Goal: Task Accomplishment & Management: Manage account settings

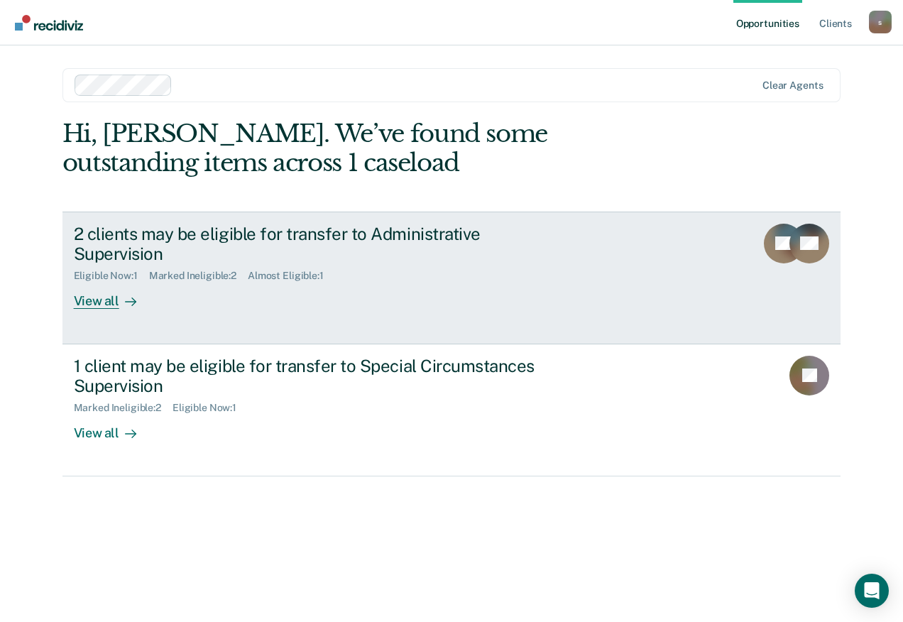
click at [111, 285] on div "View all" at bounding box center [114, 296] width 80 height 28
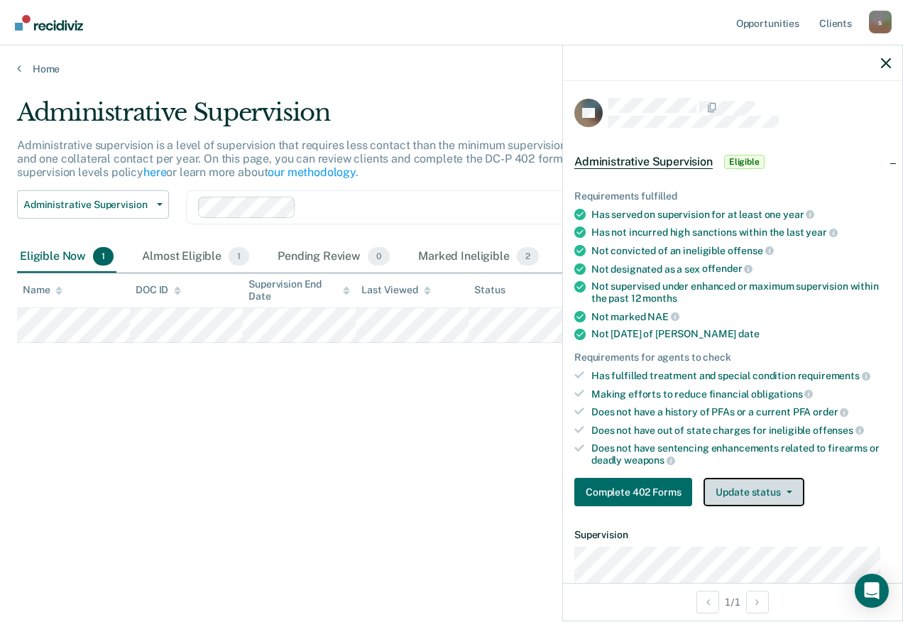
click at [771, 493] on button "Update status" at bounding box center [754, 492] width 100 height 28
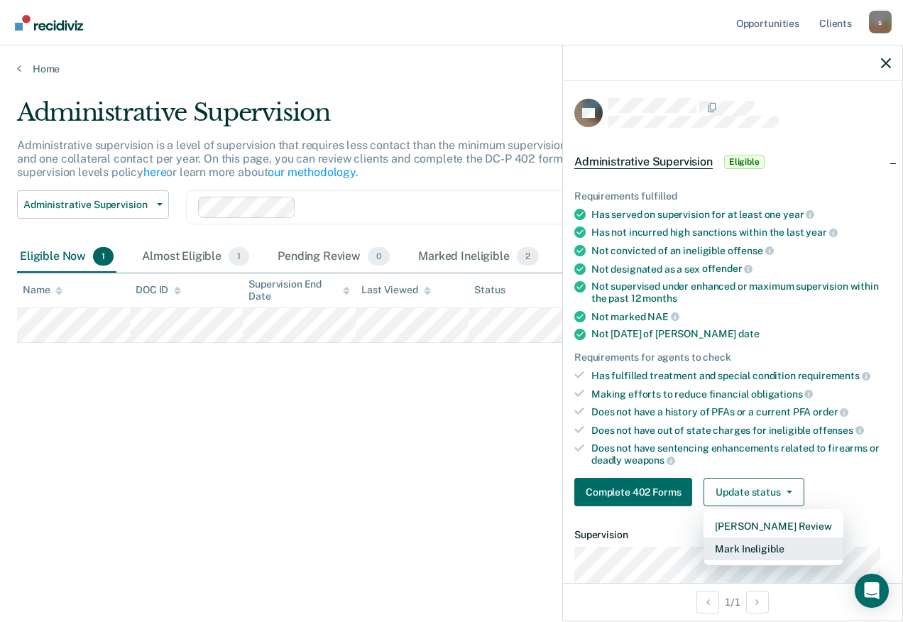
click at [768, 547] on button "Mark Ineligible" at bounding box center [773, 548] width 139 height 23
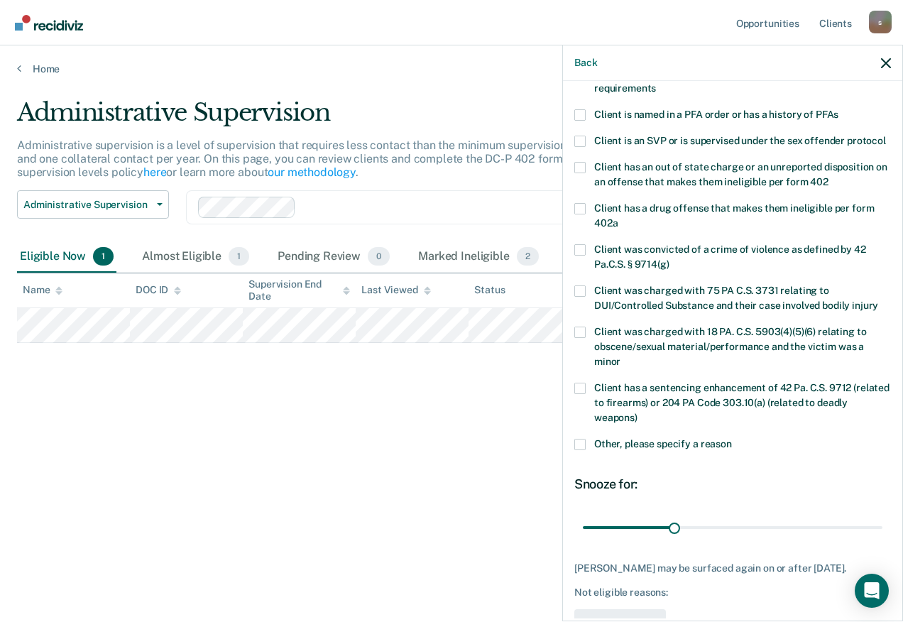
scroll to position [76, 0]
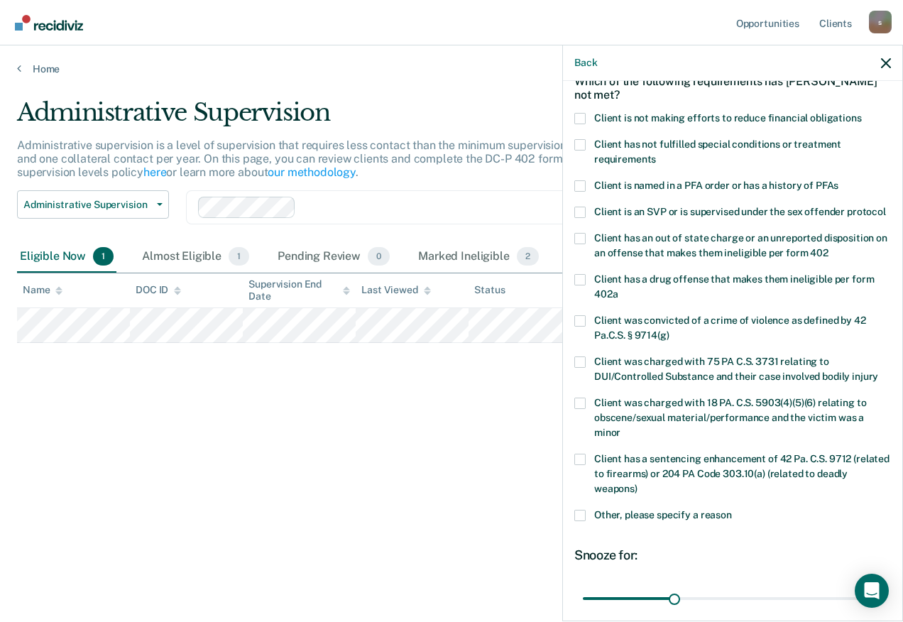
click at [577, 116] on span at bounding box center [579, 118] width 11 height 11
click at [862, 113] on input "Client is not making efforts to reduce financial obligations" at bounding box center [862, 113] width 0 height 0
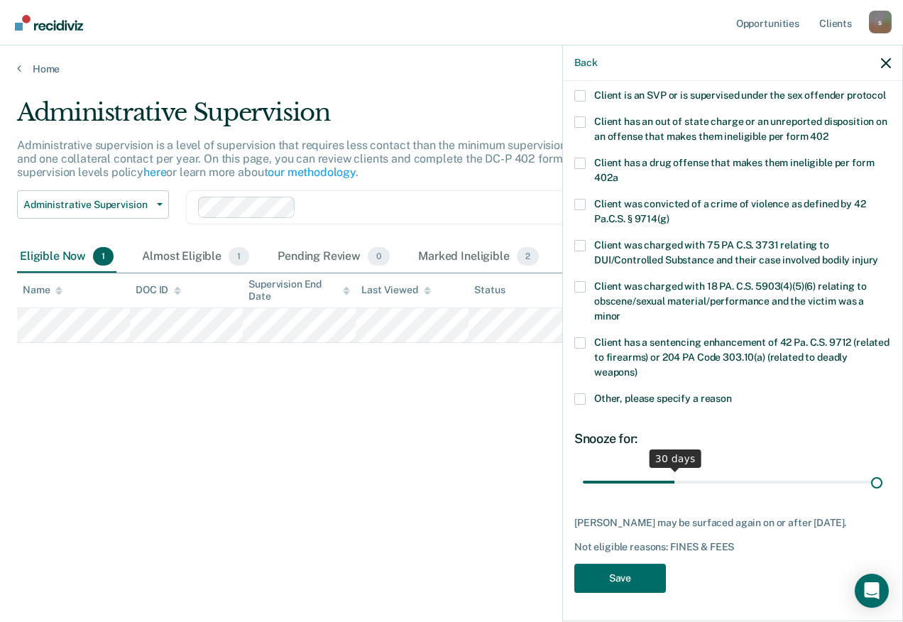
scroll to position [206, 0]
drag, startPoint x: 674, startPoint y: 468, endPoint x: 905, endPoint y: 464, distance: 231.5
type input "98"
click at [883, 469] on input "range" at bounding box center [733, 481] width 300 height 25
drag, startPoint x: 868, startPoint y: 488, endPoint x: 883, endPoint y: 486, distance: 15.1
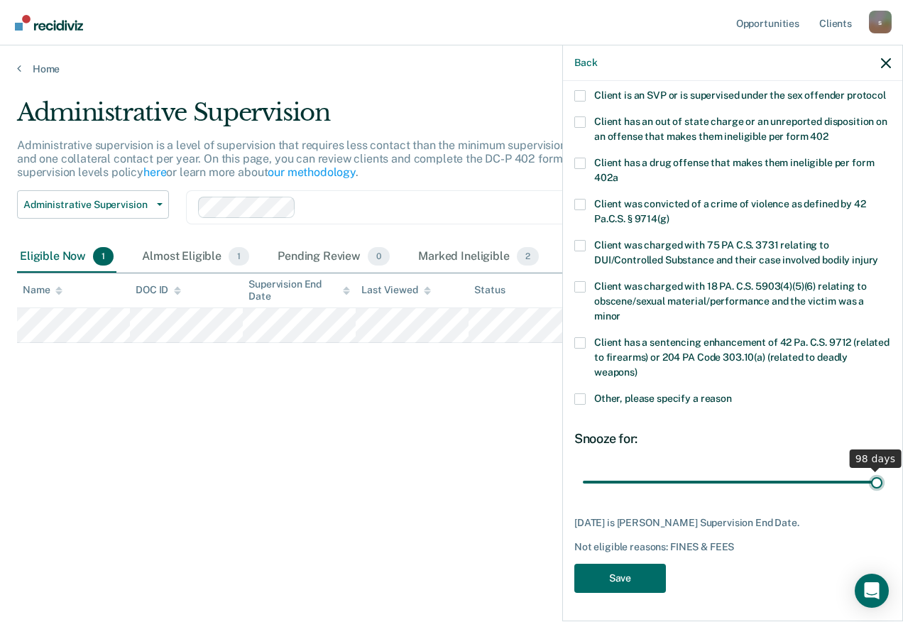
click at [883, 486] on input "range" at bounding box center [733, 481] width 300 height 25
click at [640, 578] on button "Save" at bounding box center [620, 578] width 92 height 29
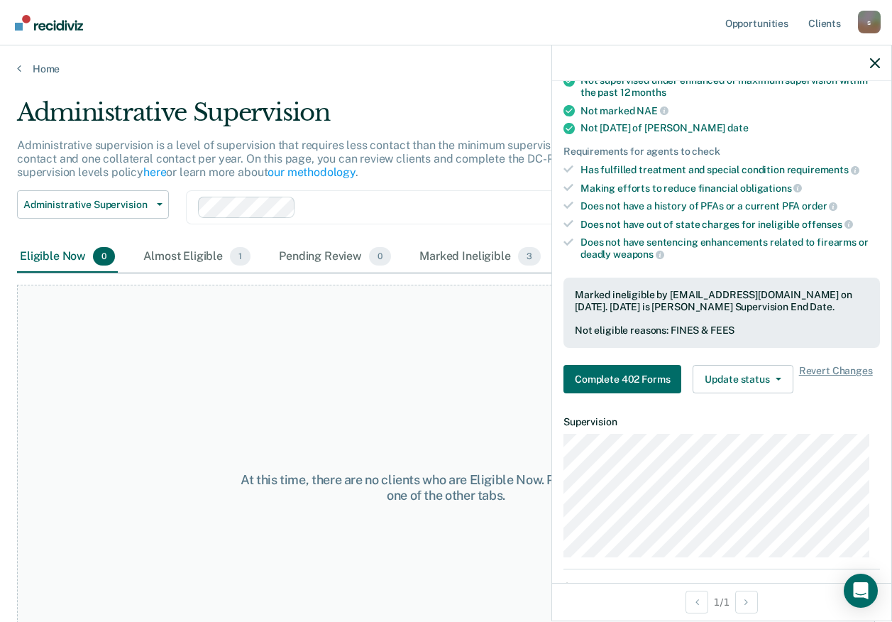
click at [452, 397] on div "At this time, there are no clients who are Eligible Now. Please navigate to one…" at bounding box center [446, 488] width 858 height 406
click at [871, 60] on icon "button" at bounding box center [875, 63] width 10 height 10
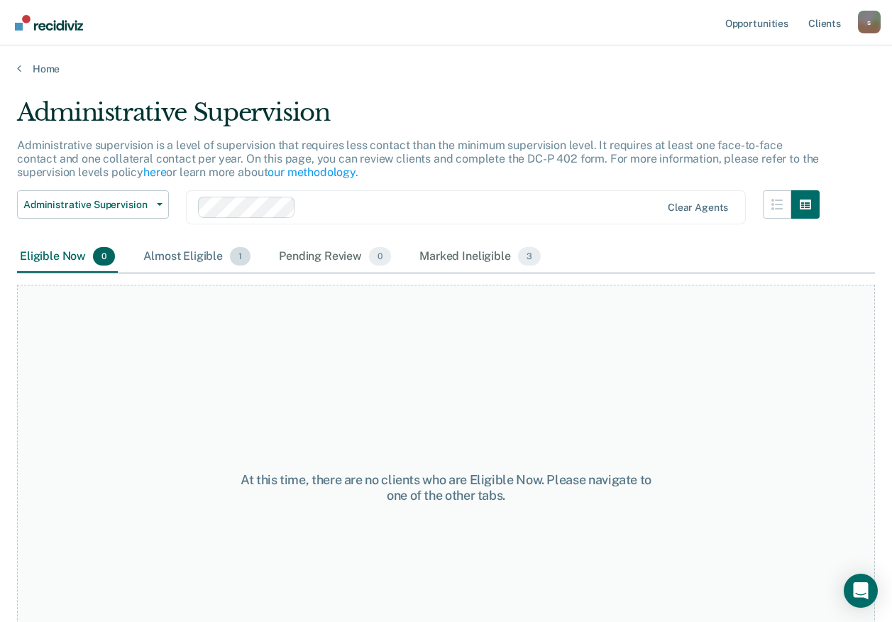
click at [205, 255] on div "Almost Eligible 1" at bounding box center [197, 256] width 113 height 31
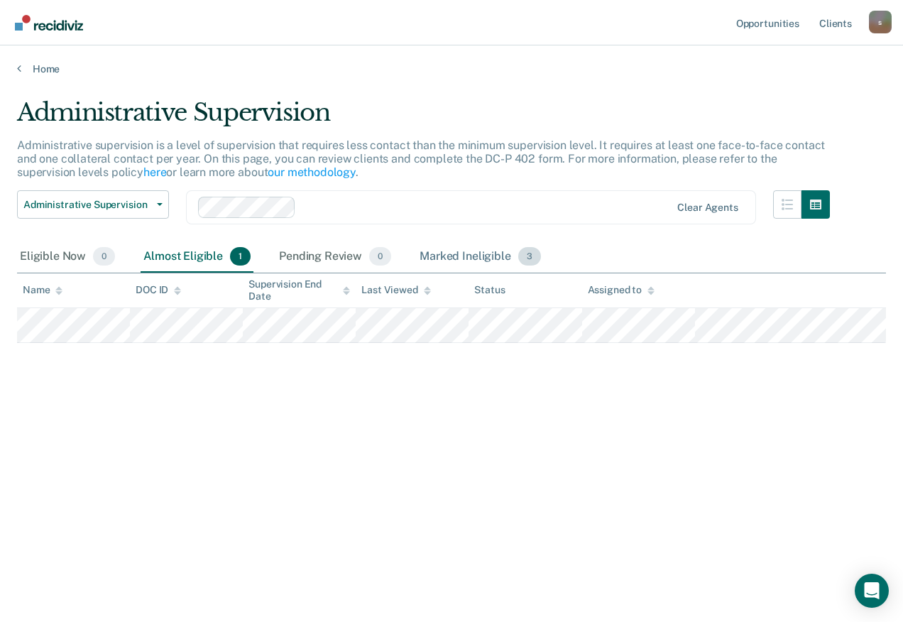
click at [444, 258] on div "Marked Ineligible 3" at bounding box center [480, 256] width 127 height 31
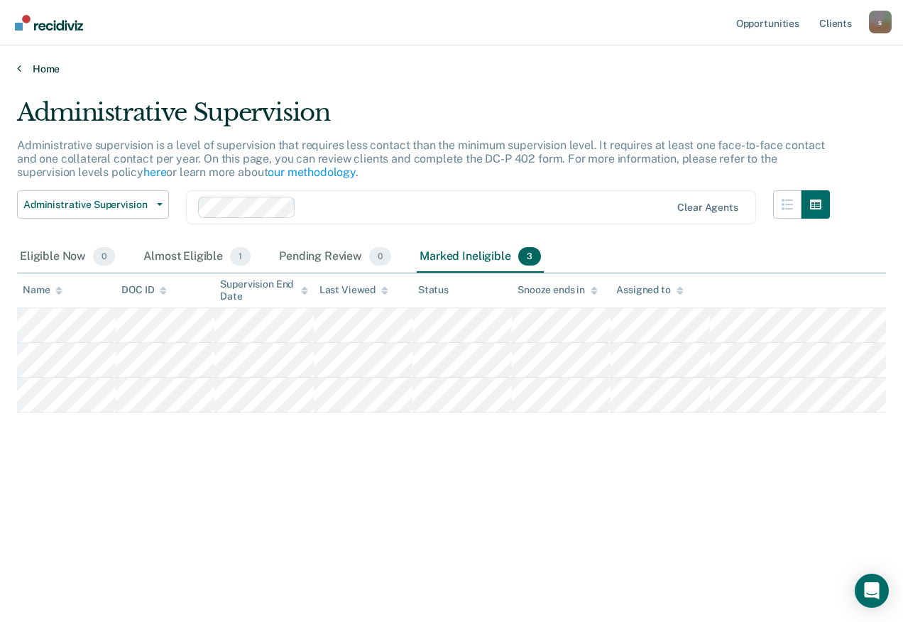
click at [45, 69] on link "Home" at bounding box center [451, 68] width 869 height 13
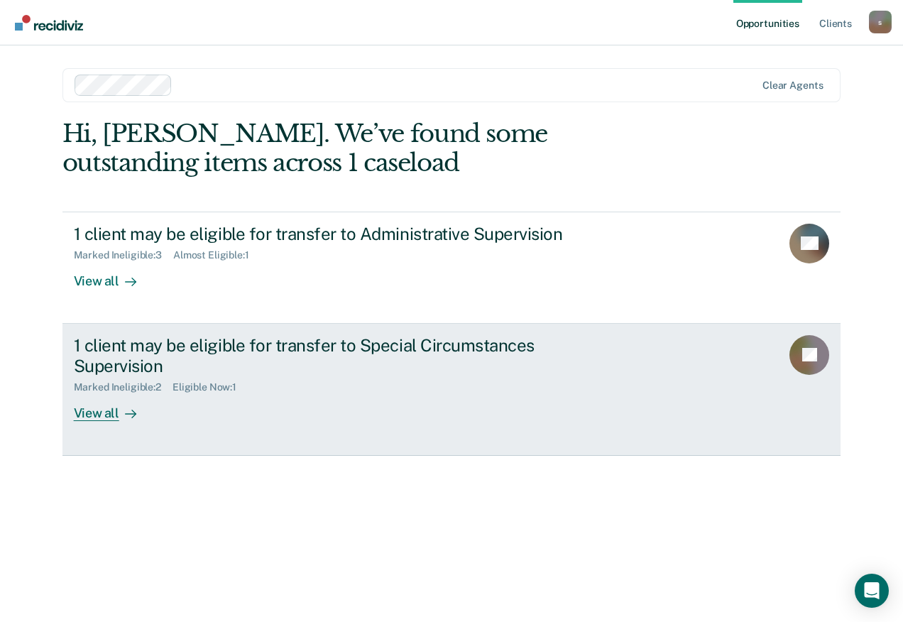
click at [240, 368] on div "1 client may be eligible for transfer to Special Circumstances Supervision" at bounding box center [323, 355] width 498 height 41
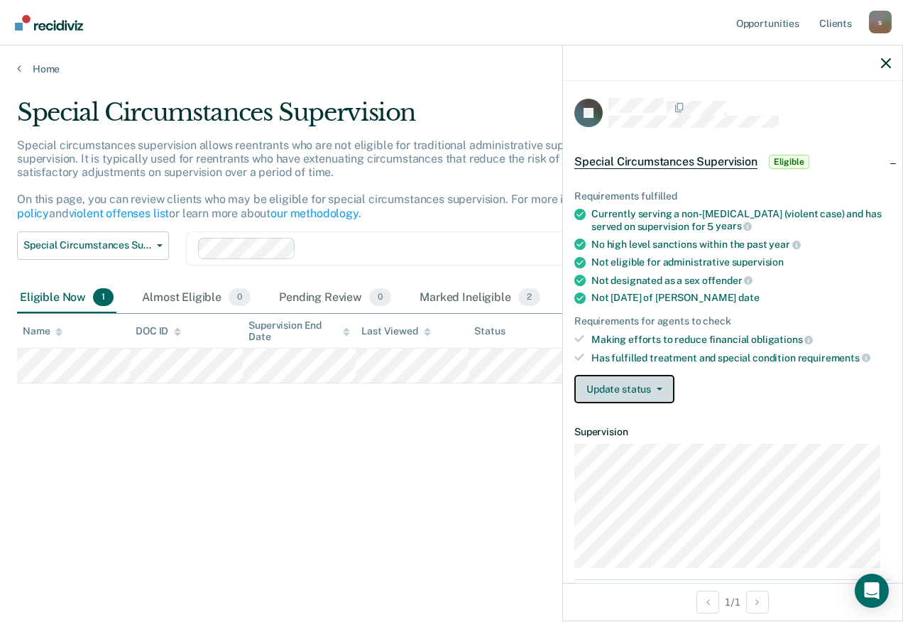
click at [609, 392] on button "Update status" at bounding box center [624, 389] width 100 height 28
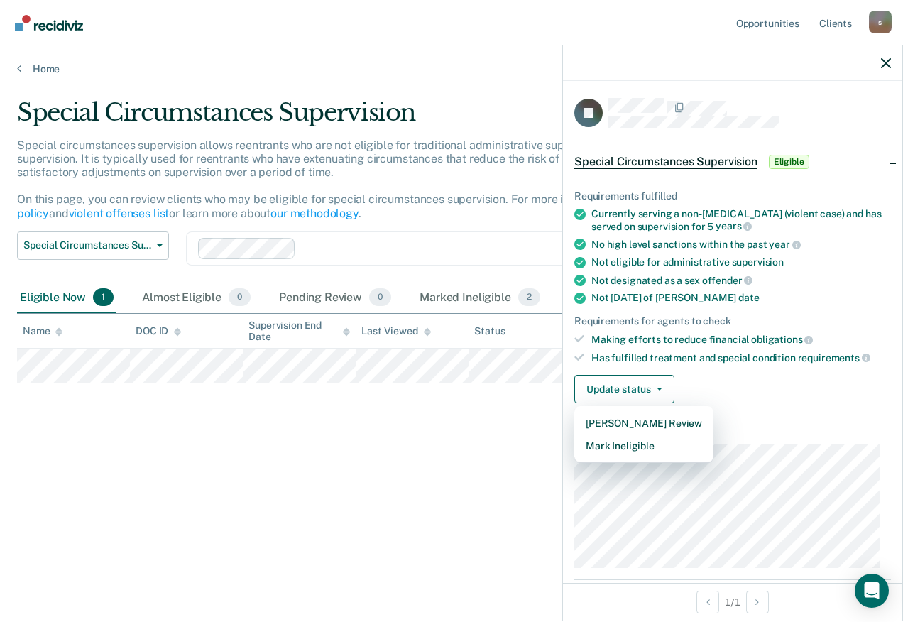
click at [515, 444] on div "Special Circumstances Supervision Special circumstances supervision allows reen…" at bounding box center [451, 306] width 869 height 417
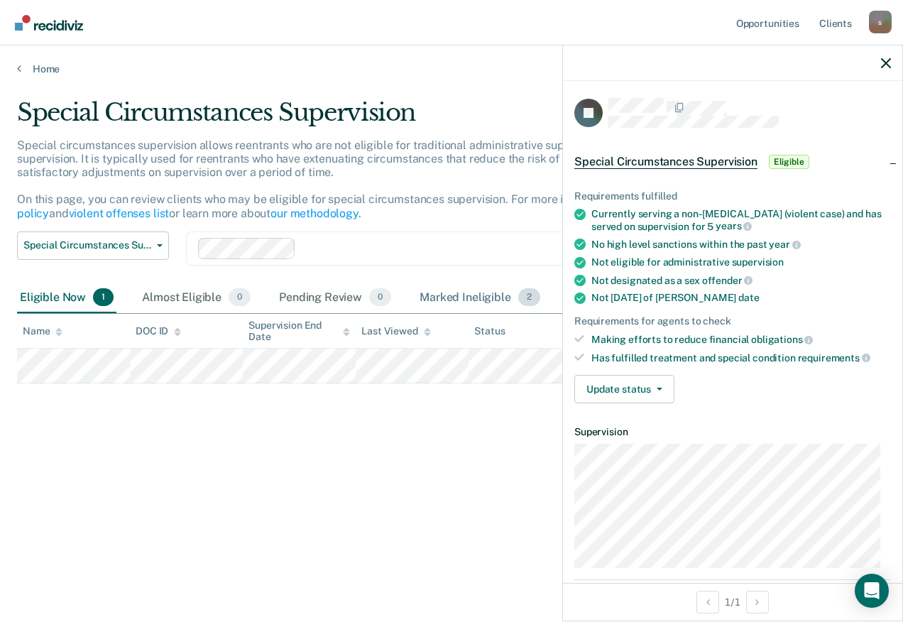
click at [482, 302] on div "Marked Ineligible 2" at bounding box center [480, 298] width 126 height 31
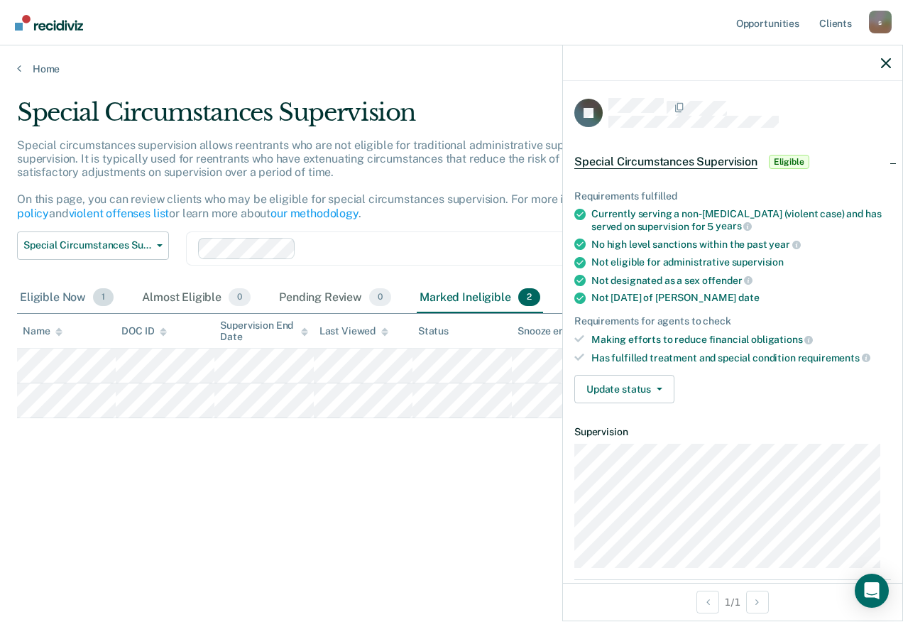
click at [99, 305] on span "1" at bounding box center [103, 297] width 21 height 18
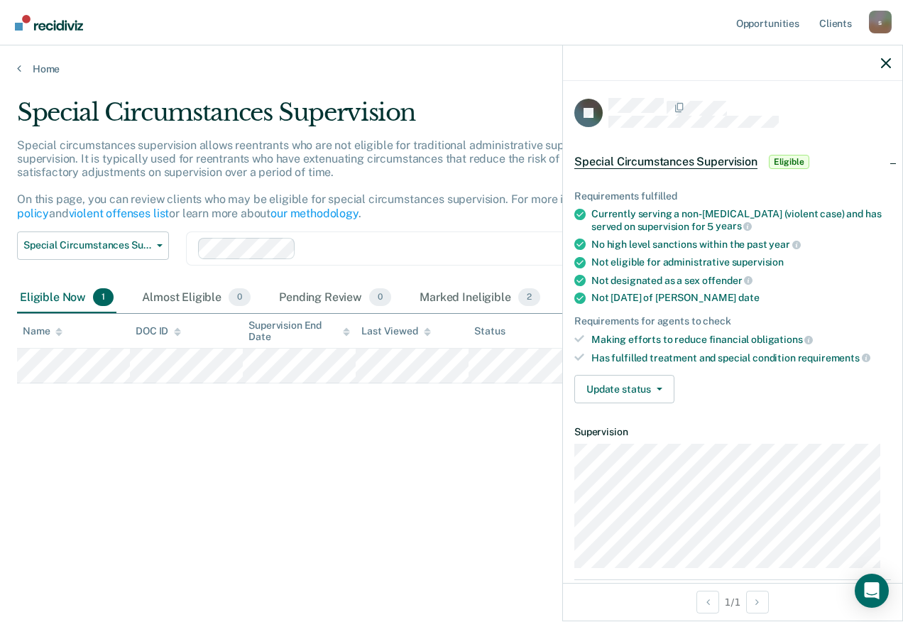
click at [368, 495] on div "Special Circumstances Supervision Special circumstances supervision allows reen…" at bounding box center [451, 306] width 869 height 417
click at [58, 75] on link "Home" at bounding box center [451, 68] width 869 height 13
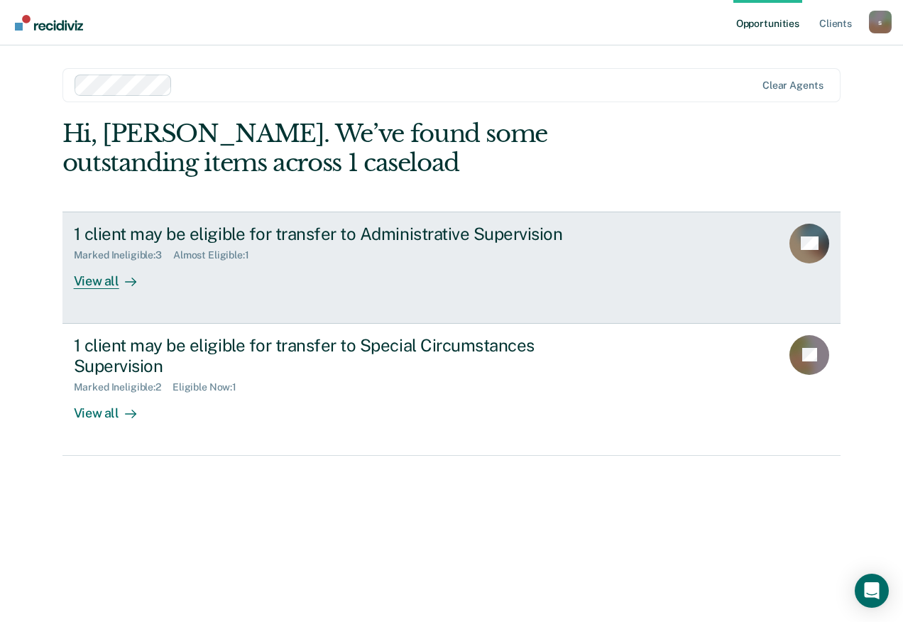
click at [354, 253] on div "Marked Ineligible : 3 Almost Eligible : 1" at bounding box center [323, 253] width 498 height 18
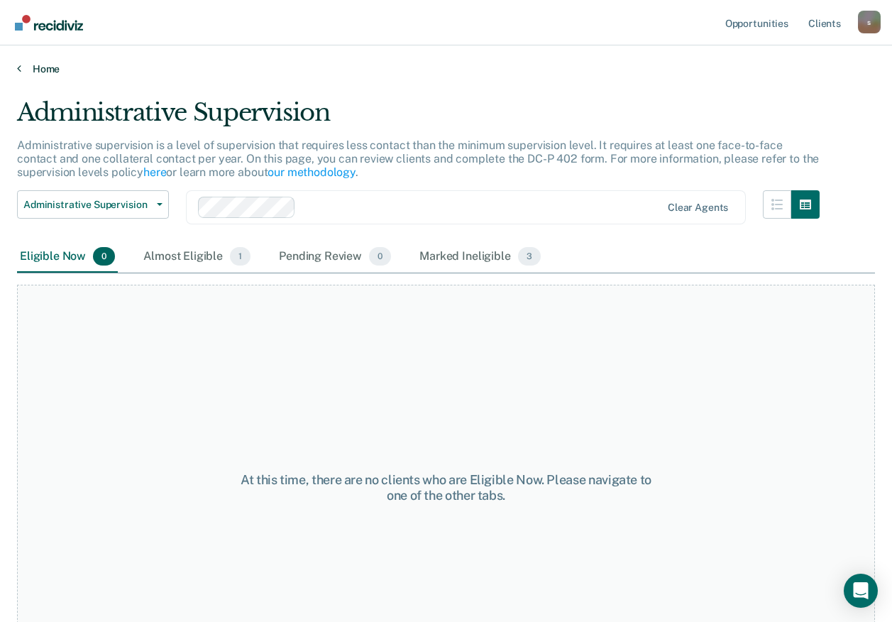
click at [35, 66] on link "Home" at bounding box center [446, 68] width 858 height 13
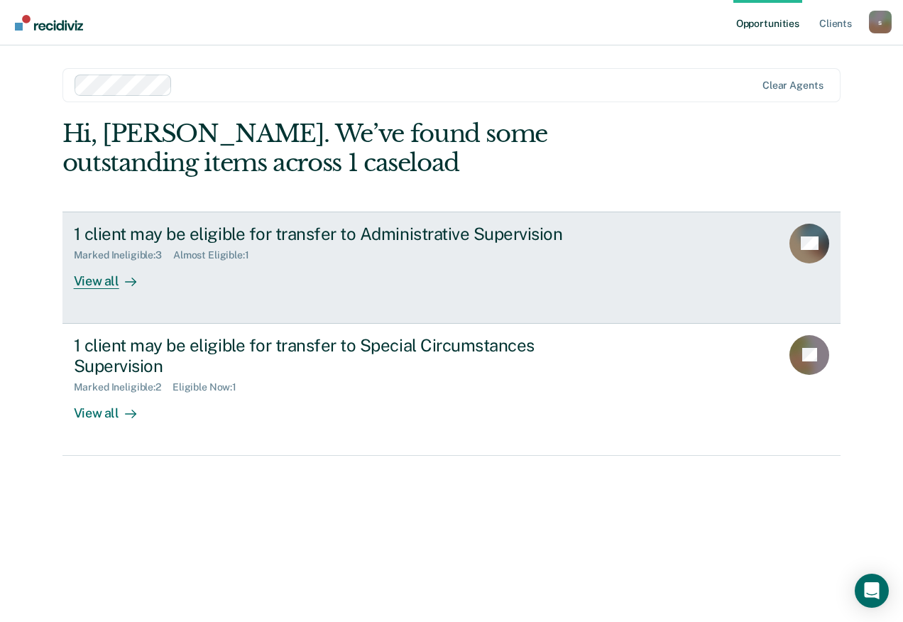
click at [110, 276] on div "View all" at bounding box center [114, 275] width 80 height 28
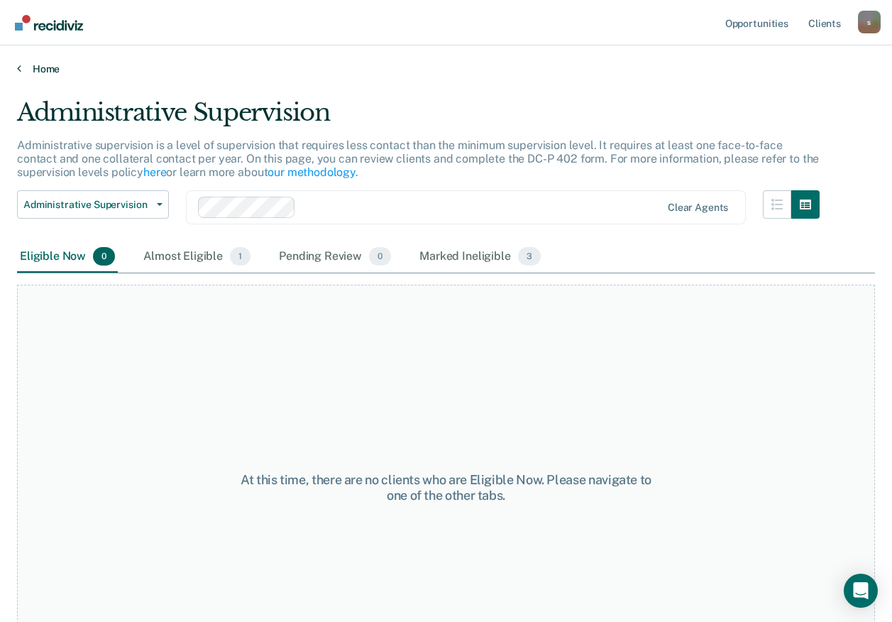
click at [22, 67] on link "Home" at bounding box center [446, 68] width 858 height 13
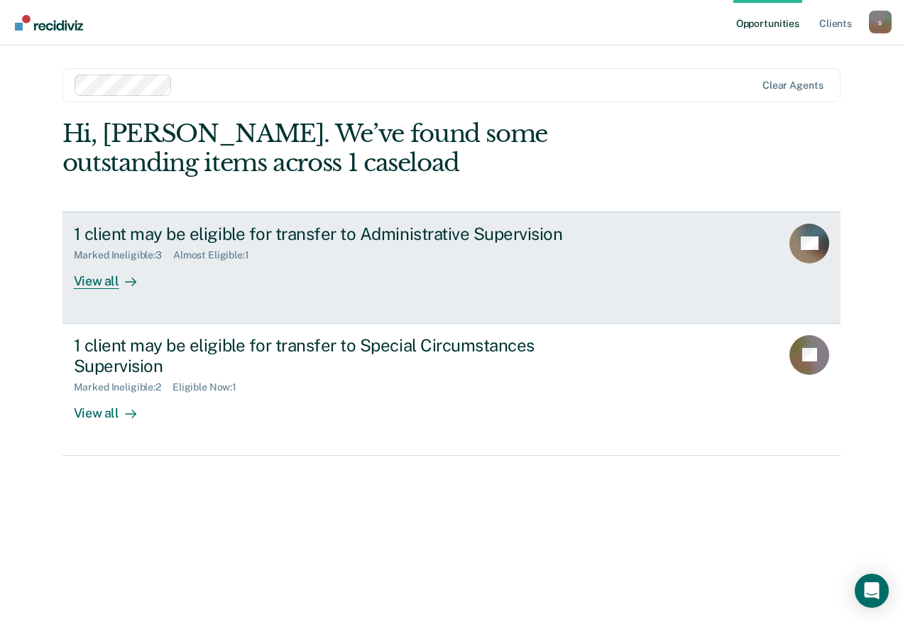
click at [101, 283] on div "View all" at bounding box center [114, 275] width 80 height 28
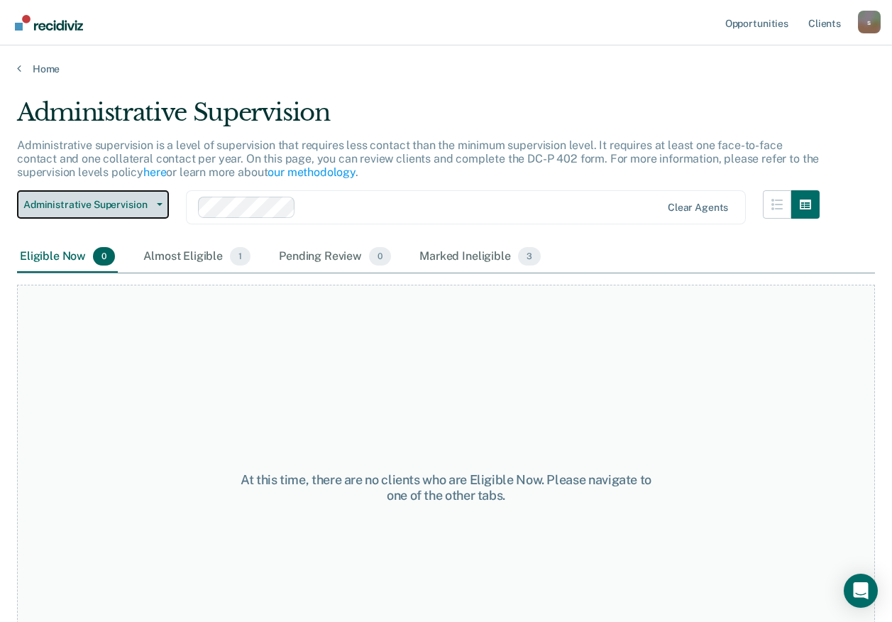
click at [150, 214] on button "Administrative Supervision" at bounding box center [93, 204] width 152 height 28
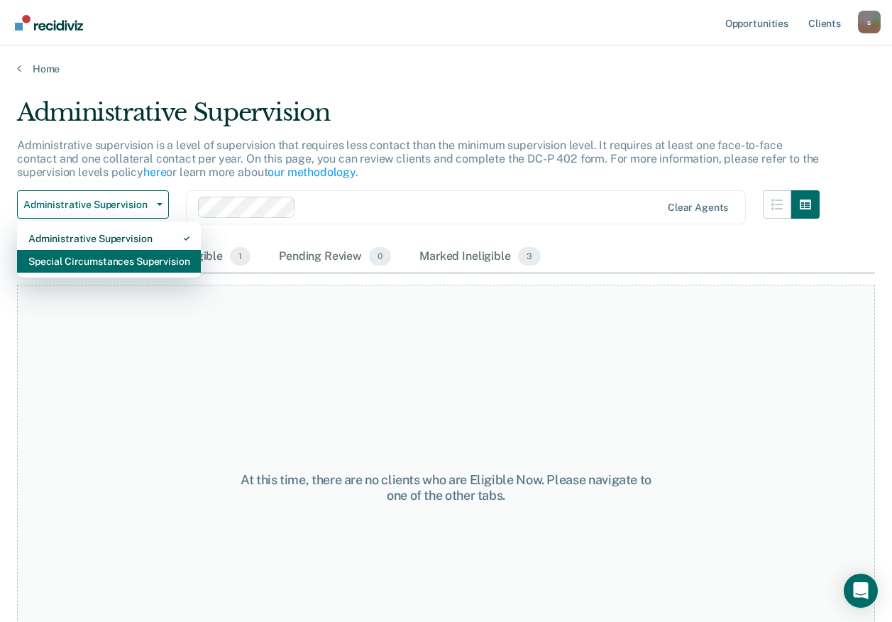
click at [151, 264] on div "Special Circumstances Supervision" at bounding box center [108, 261] width 161 height 23
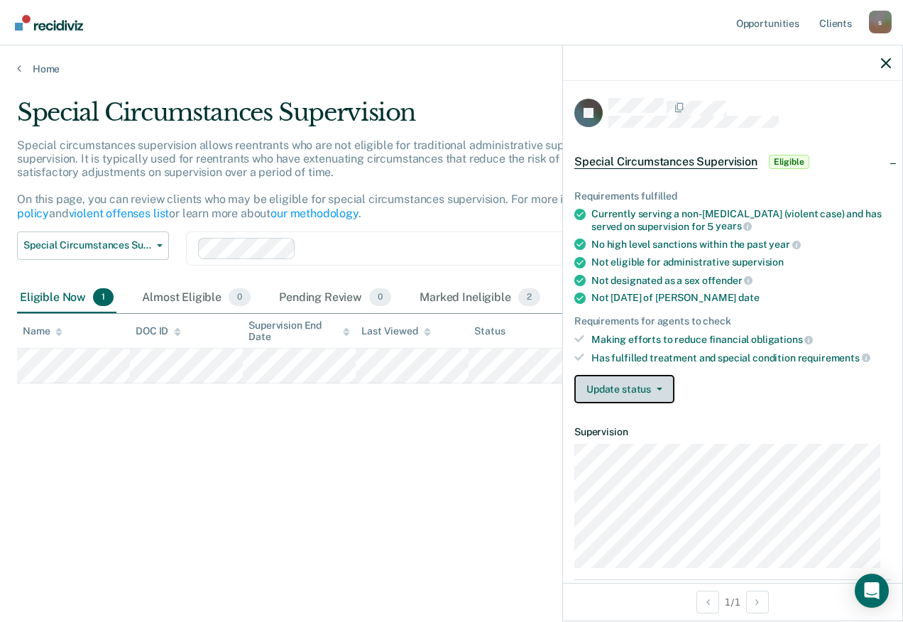
click at [616, 384] on button "Update status" at bounding box center [624, 389] width 100 height 28
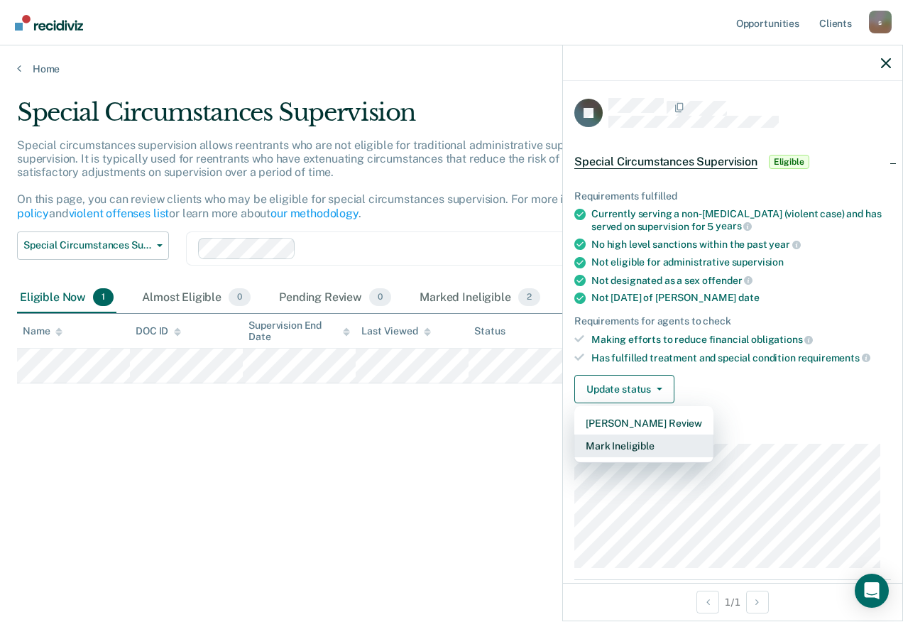
click at [616, 439] on button "Mark Ineligible" at bounding box center [643, 446] width 139 height 23
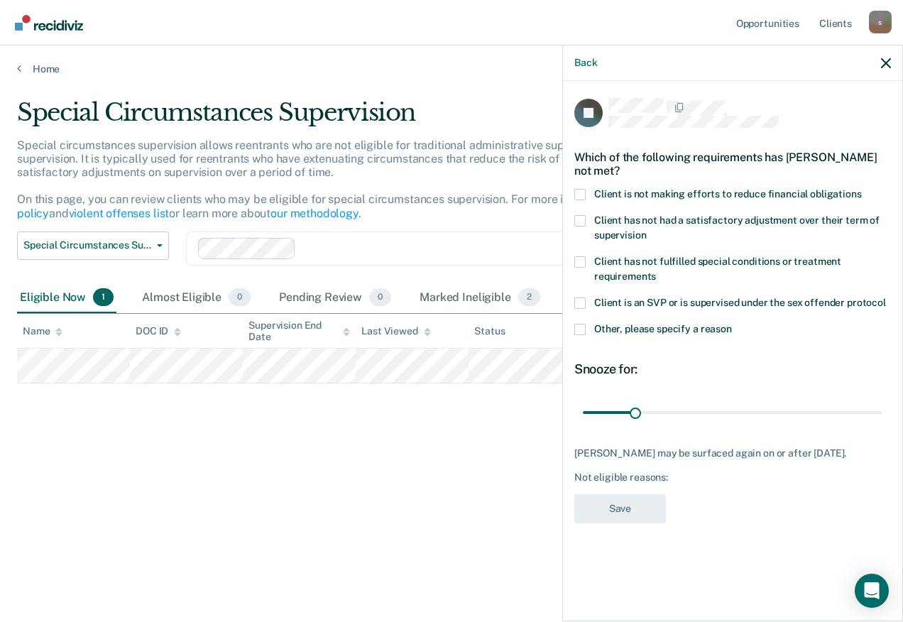
click at [579, 324] on span at bounding box center [579, 329] width 11 height 11
click at [732, 324] on input "Other, please specify a reason" at bounding box center [732, 324] width 0 height 0
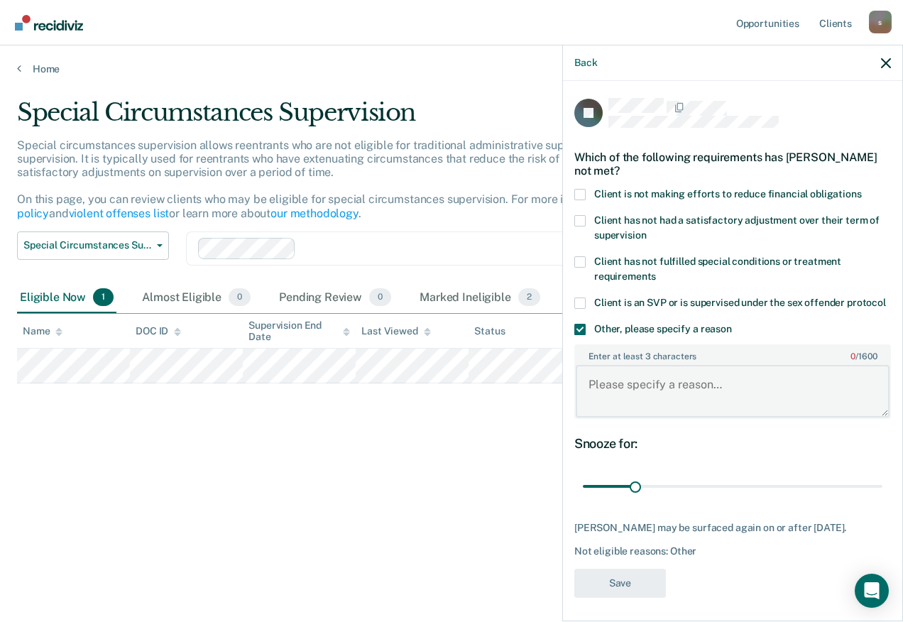
click at [596, 366] on textarea "Enter at least 3 characters 0 / 1600" at bounding box center [733, 391] width 314 height 53
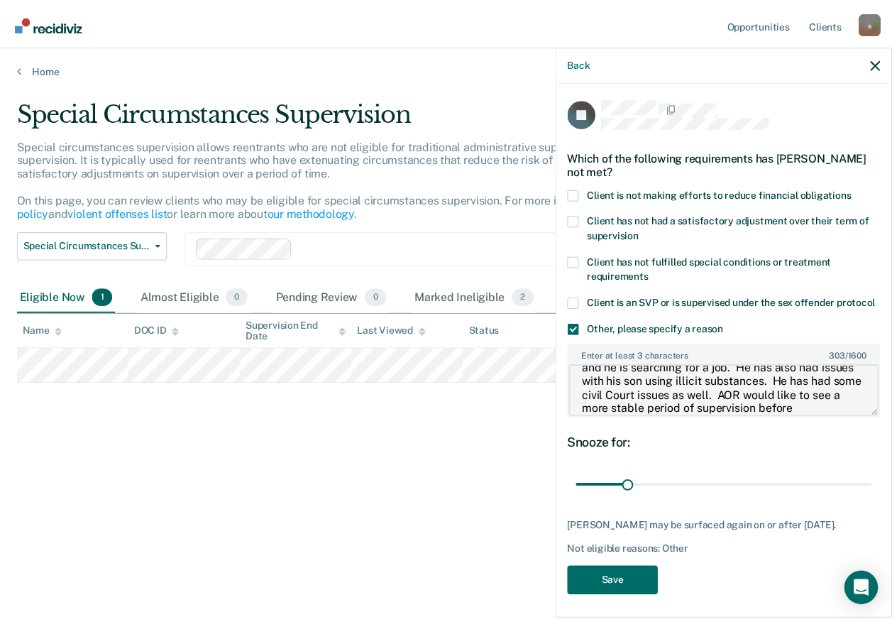
scroll to position [57, 0]
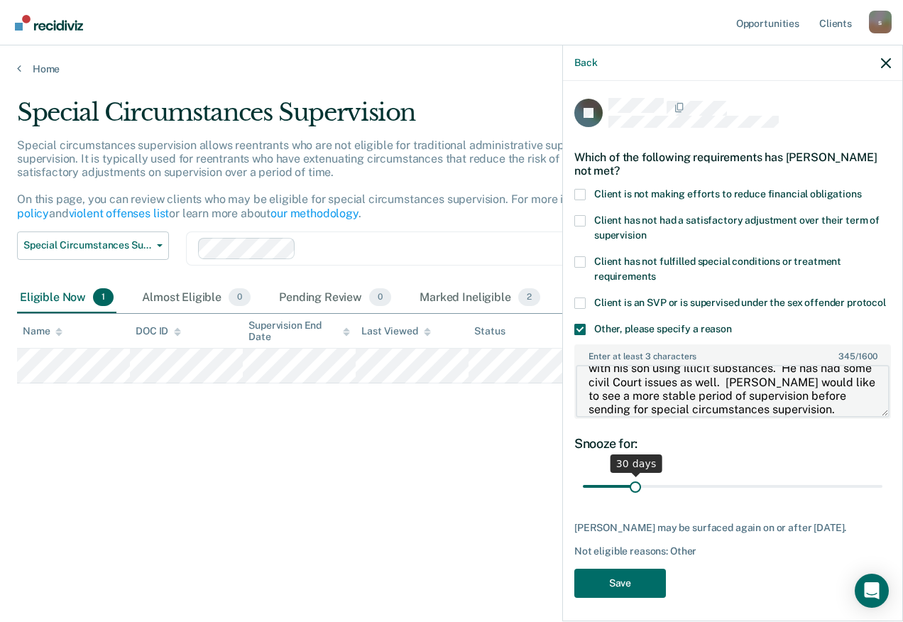
type textarea "The subject has been going through some destabilizing issues lately. He was inj…"
click at [632, 478] on input "range" at bounding box center [733, 486] width 300 height 25
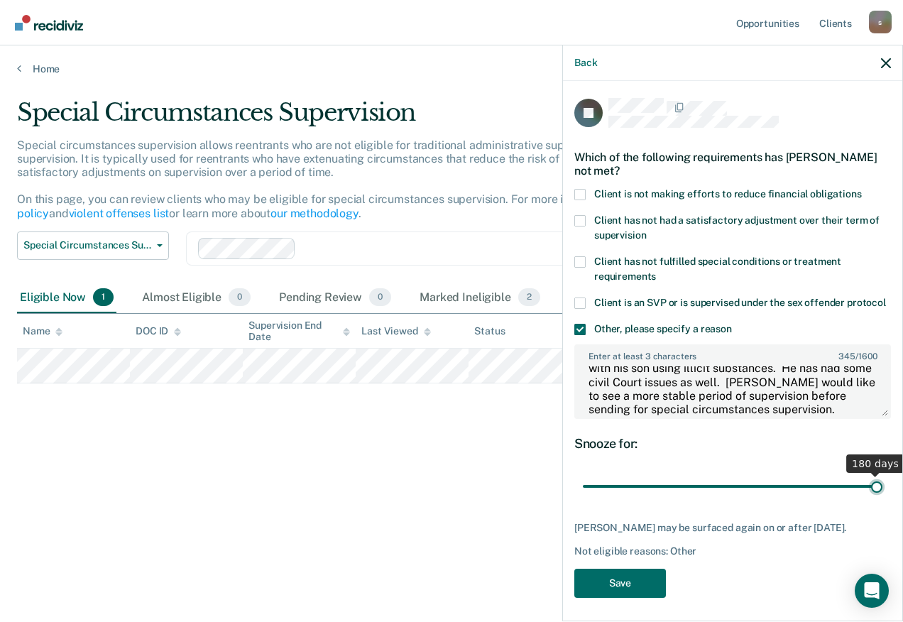
drag, startPoint x: 633, startPoint y: 476, endPoint x: 905, endPoint y: 474, distance: 272.6
type input "180"
click at [883, 474] on input "range" at bounding box center [733, 486] width 300 height 25
click at [648, 570] on button "Save" at bounding box center [620, 583] width 92 height 29
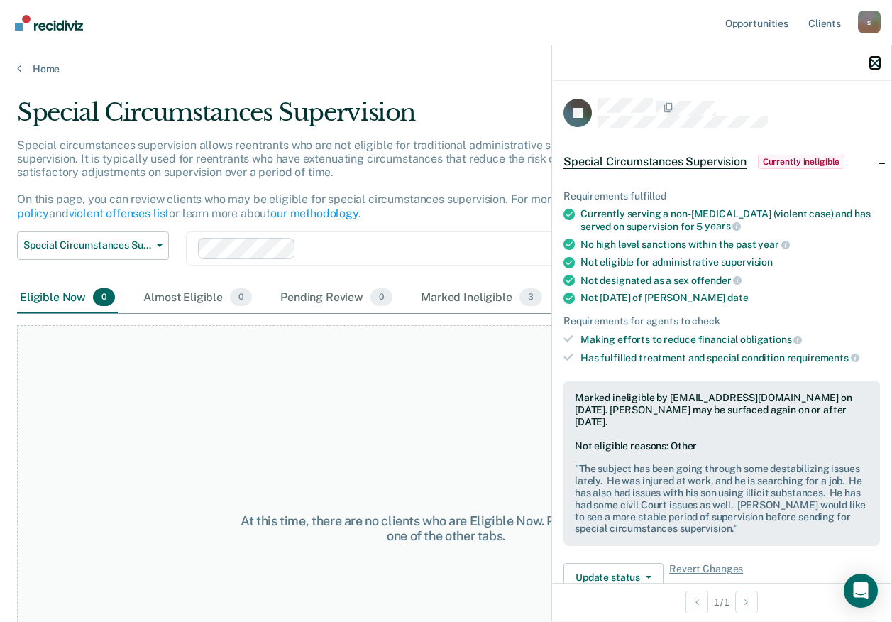
click at [876, 57] on button "button" at bounding box center [875, 63] width 10 height 12
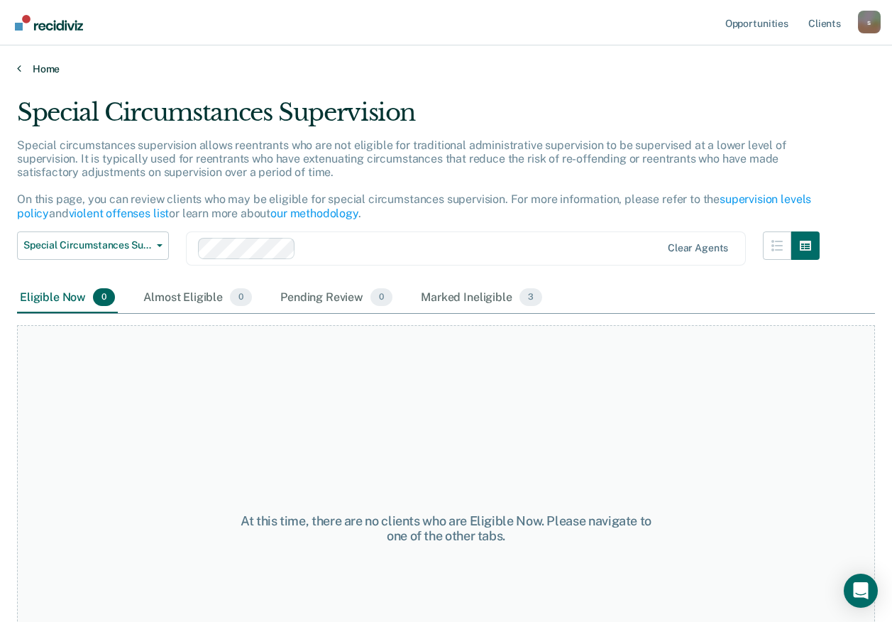
click at [23, 70] on link "Home" at bounding box center [446, 68] width 858 height 13
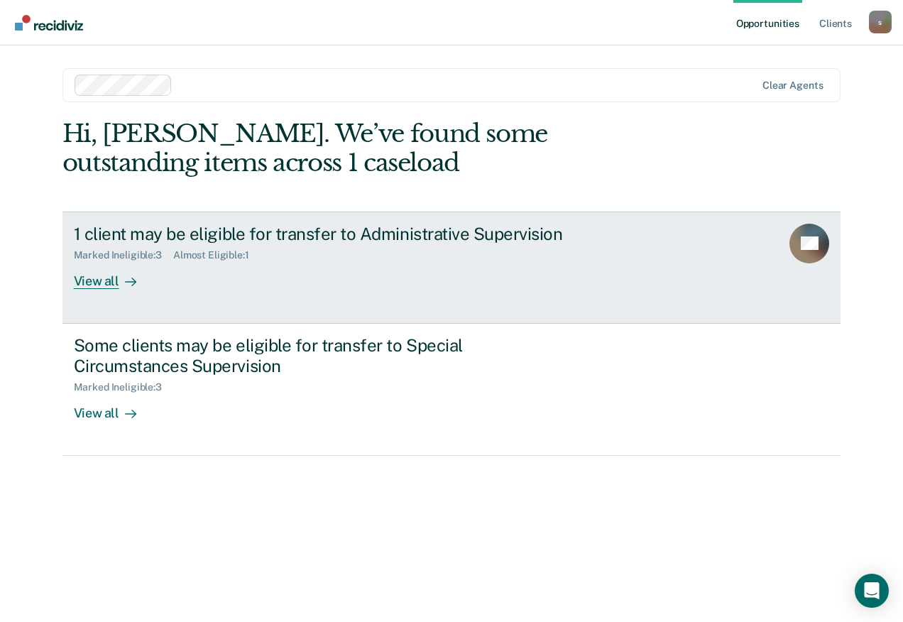
click at [819, 242] on icon at bounding box center [823, 233] width 52 height 59
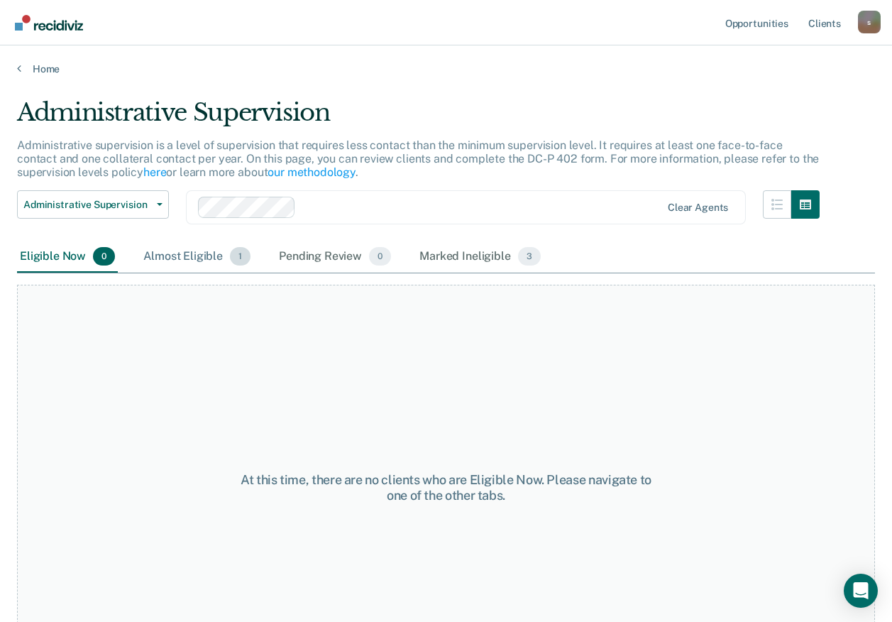
click at [196, 252] on div "Almost Eligible 1" at bounding box center [197, 256] width 113 height 31
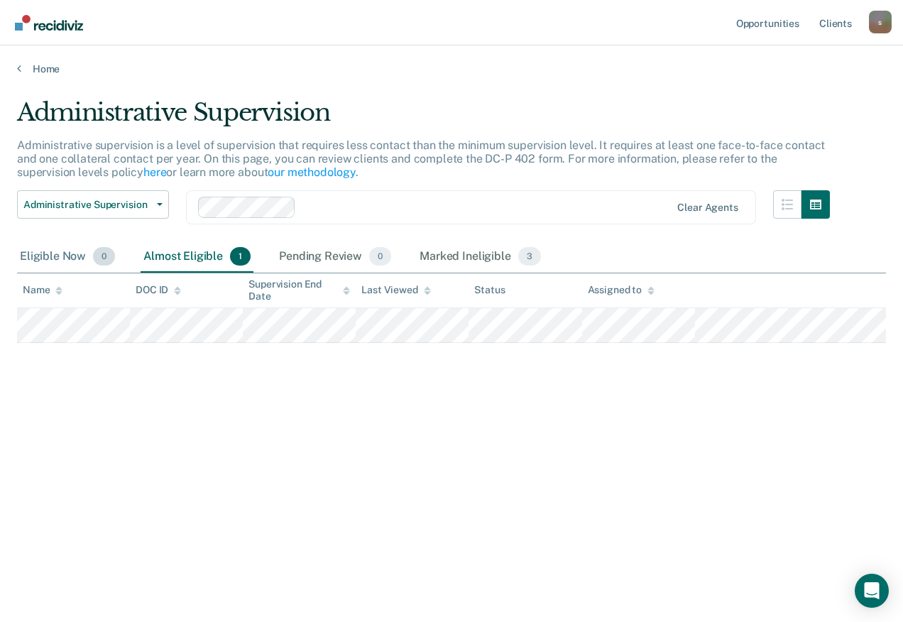
click at [87, 258] on div "Eligible Now 0" at bounding box center [67, 256] width 101 height 31
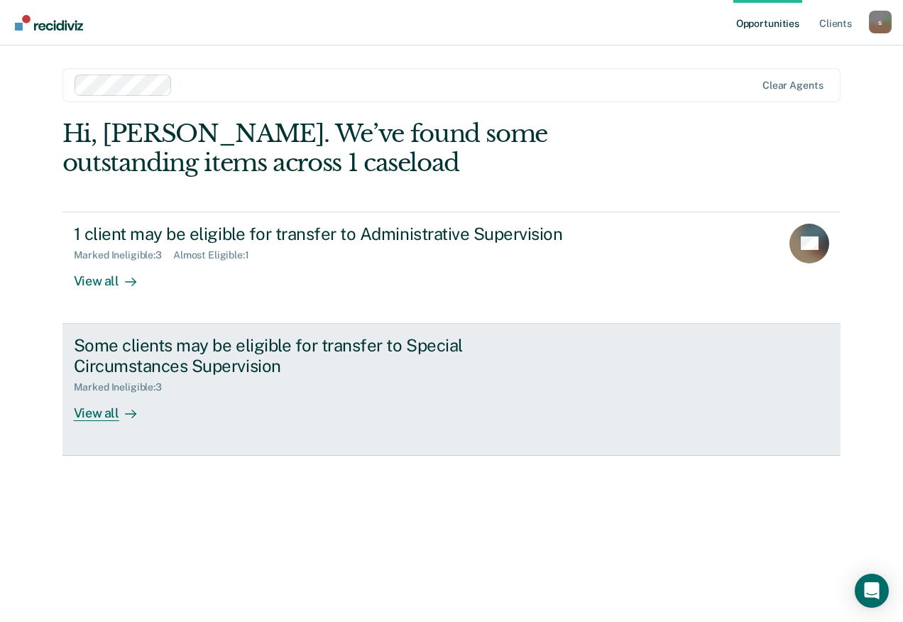
click at [241, 356] on div "Some clients may be eligible for transfer to Special Circumstances Supervision" at bounding box center [323, 355] width 498 height 41
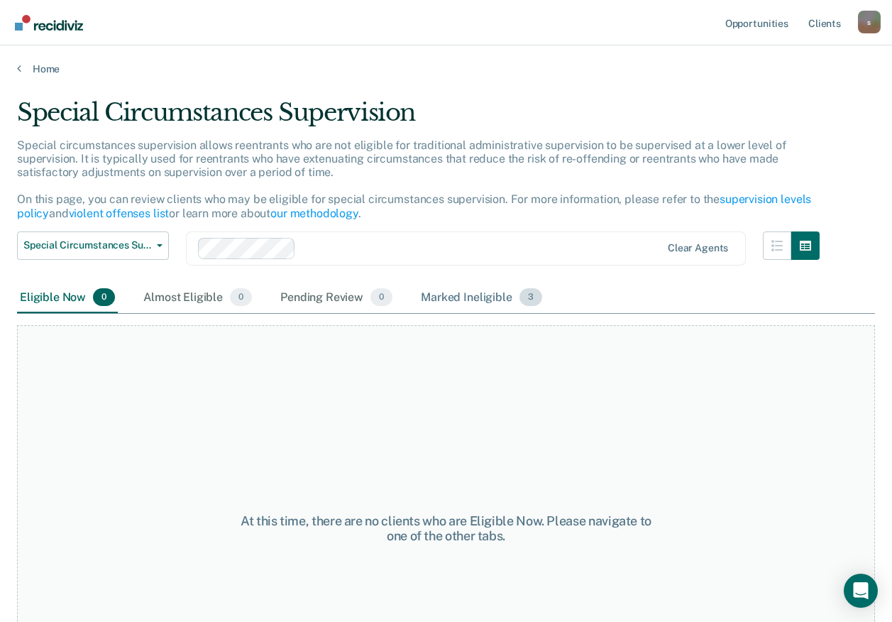
click at [432, 295] on div "Marked Ineligible 3" at bounding box center [481, 298] width 127 height 31
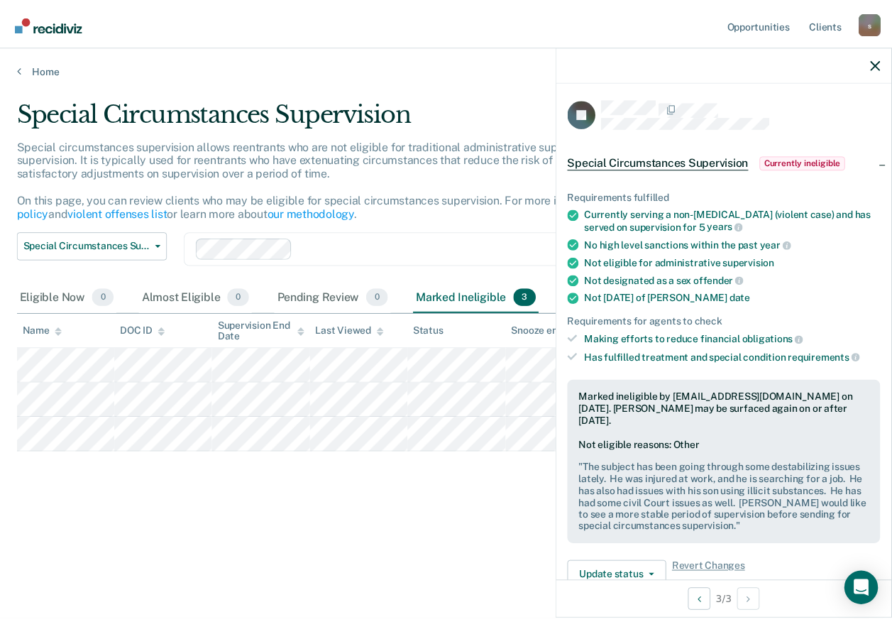
scroll to position [71, 0]
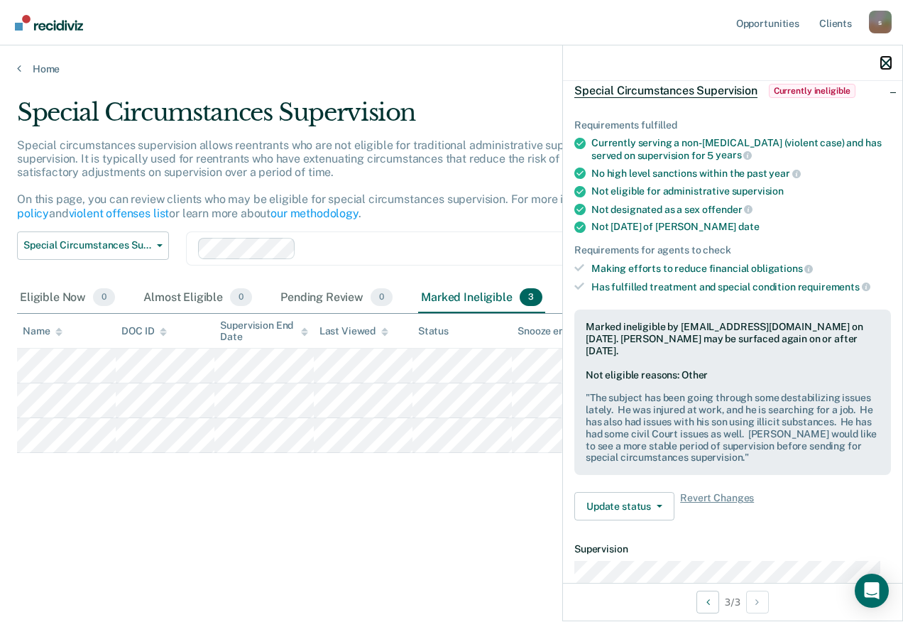
click at [888, 67] on icon "button" at bounding box center [886, 63] width 10 height 10
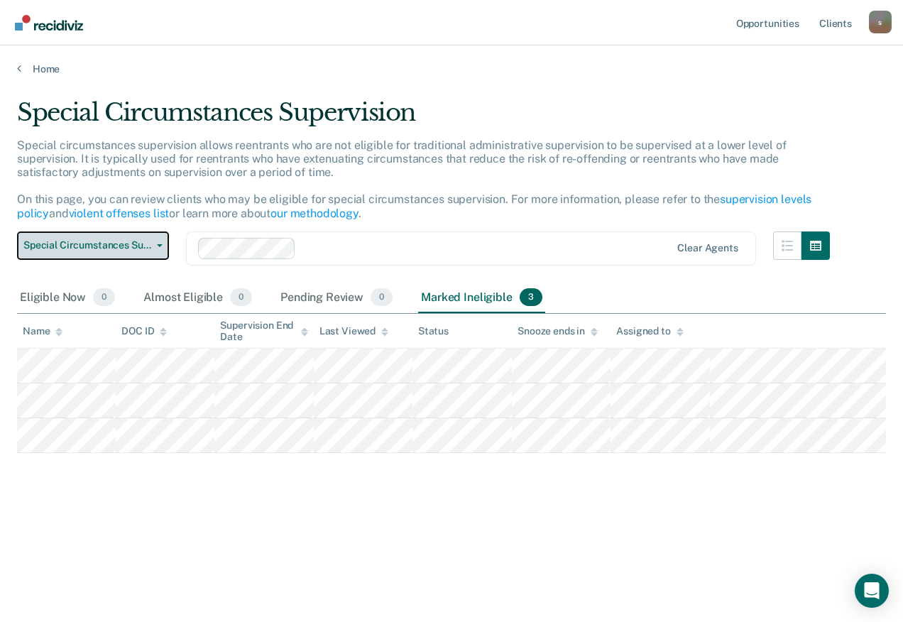
click at [139, 255] on button "Special Circumstances Supervision" at bounding box center [93, 245] width 152 height 28
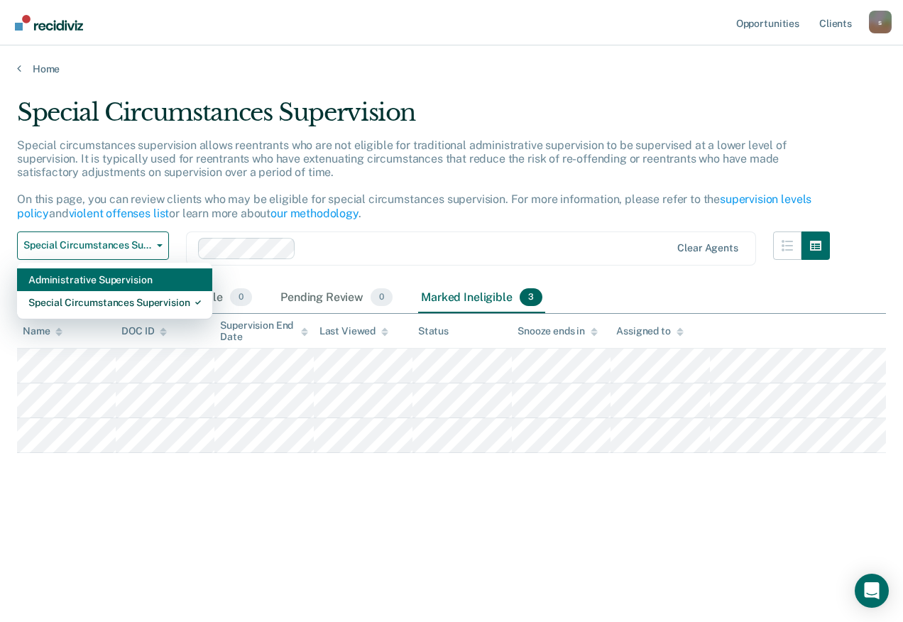
click at [140, 275] on div "Administrative Supervision" at bounding box center [114, 279] width 173 height 23
